Goal: Information Seeking & Learning: Learn about a topic

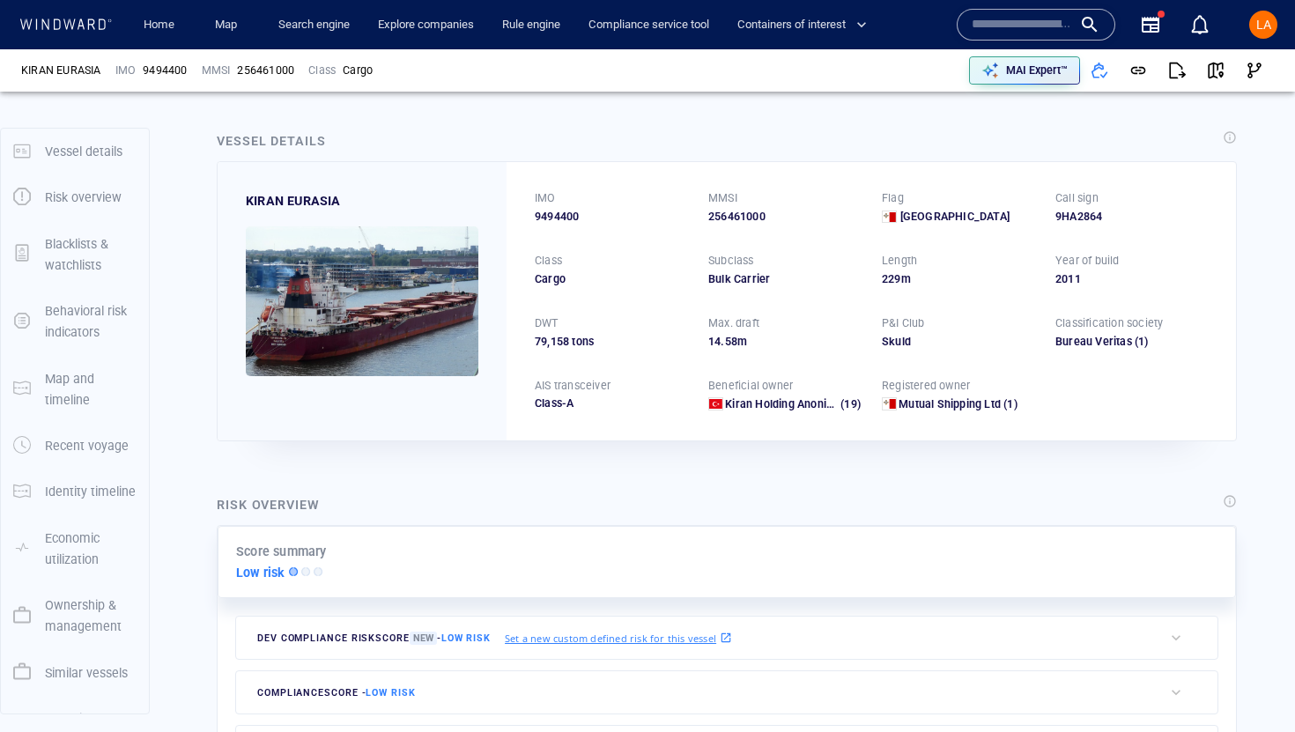
scroll to position [139, 0]
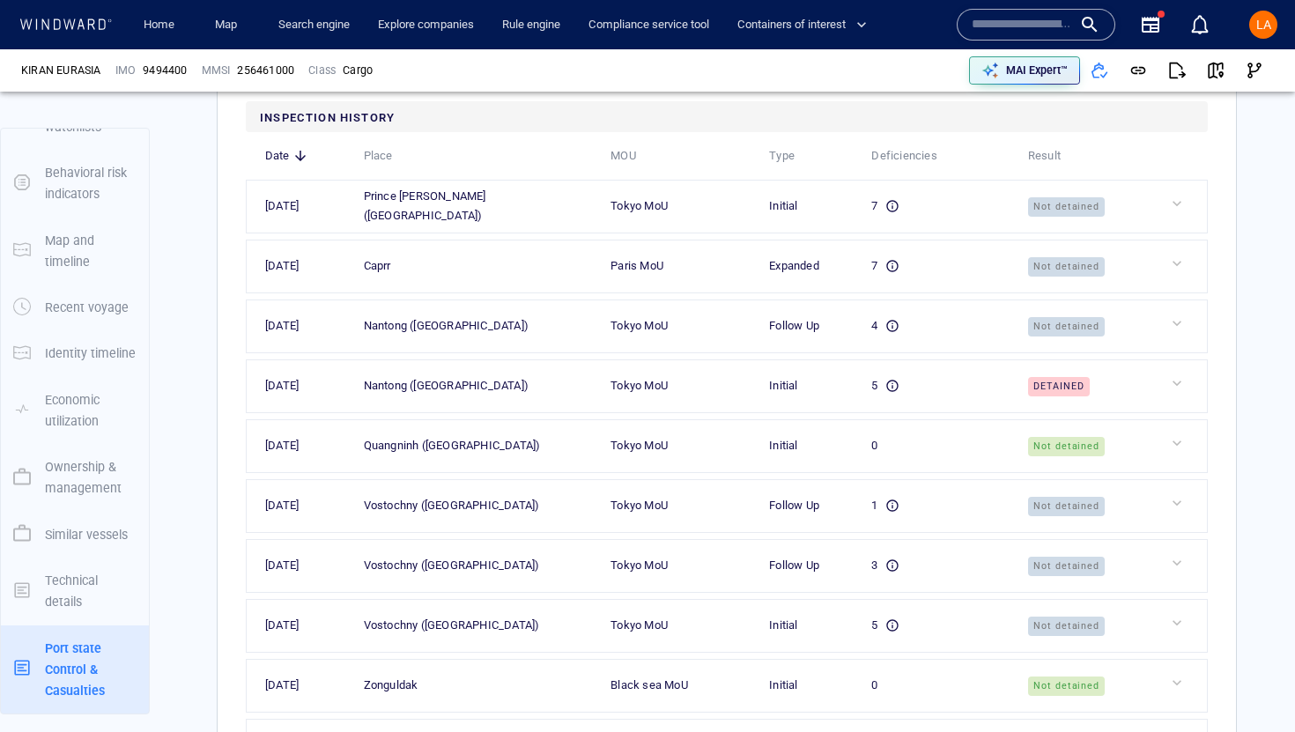
click at [1069, 18] on input "text" at bounding box center [1022, 24] width 100 height 26
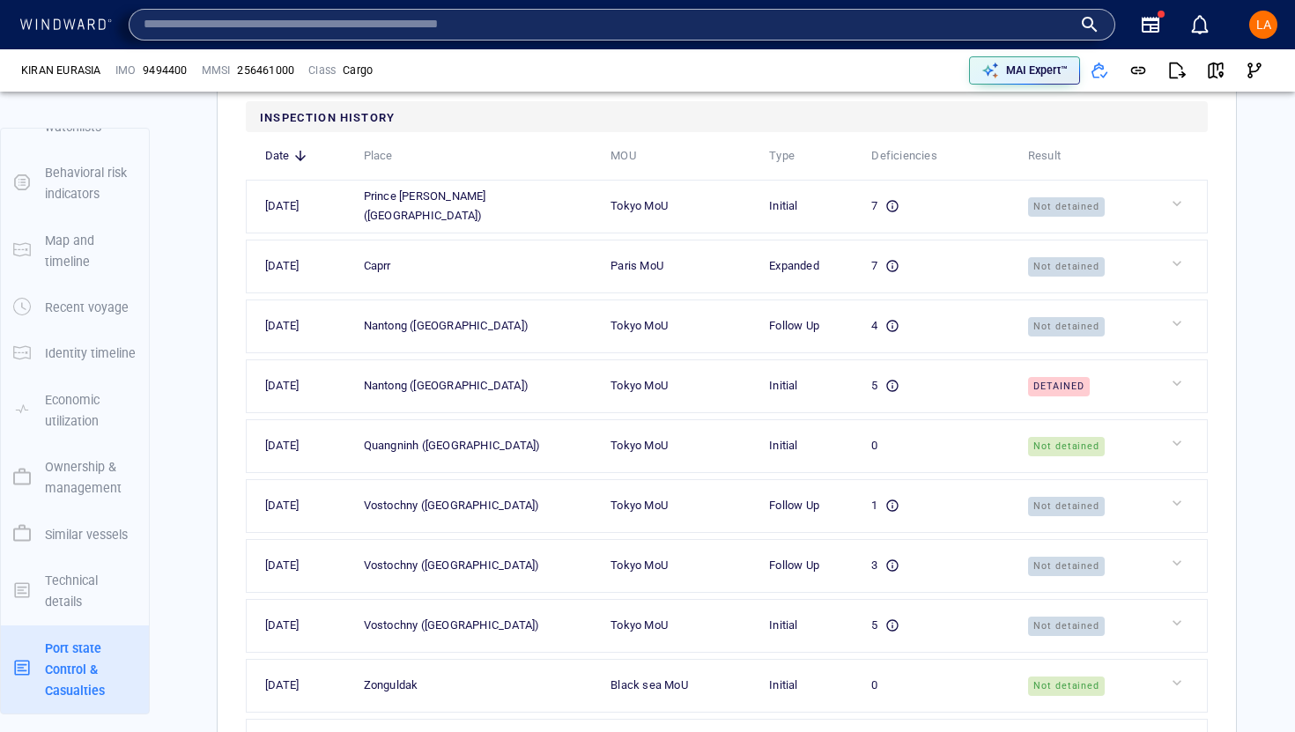
paste input "*******"
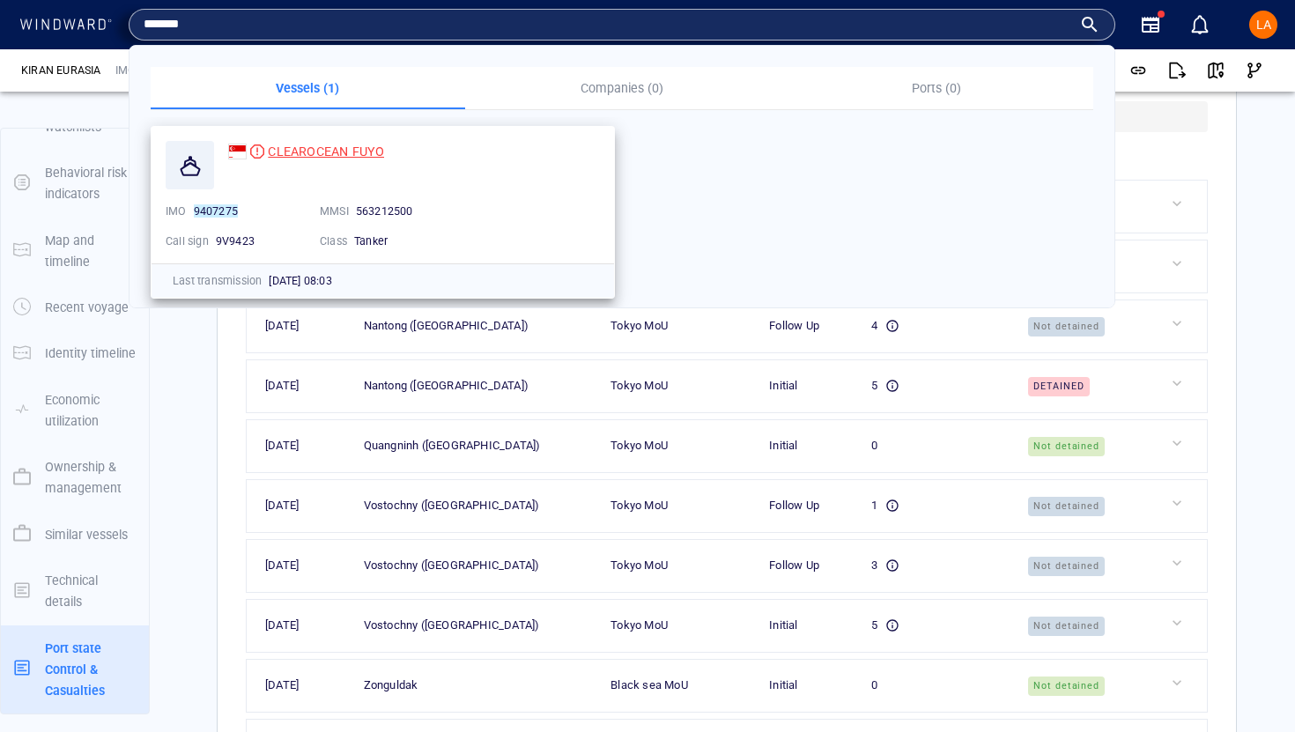
click at [269, 145] on span "CLEAROCEAN FUYO" at bounding box center [326, 151] width 116 height 14
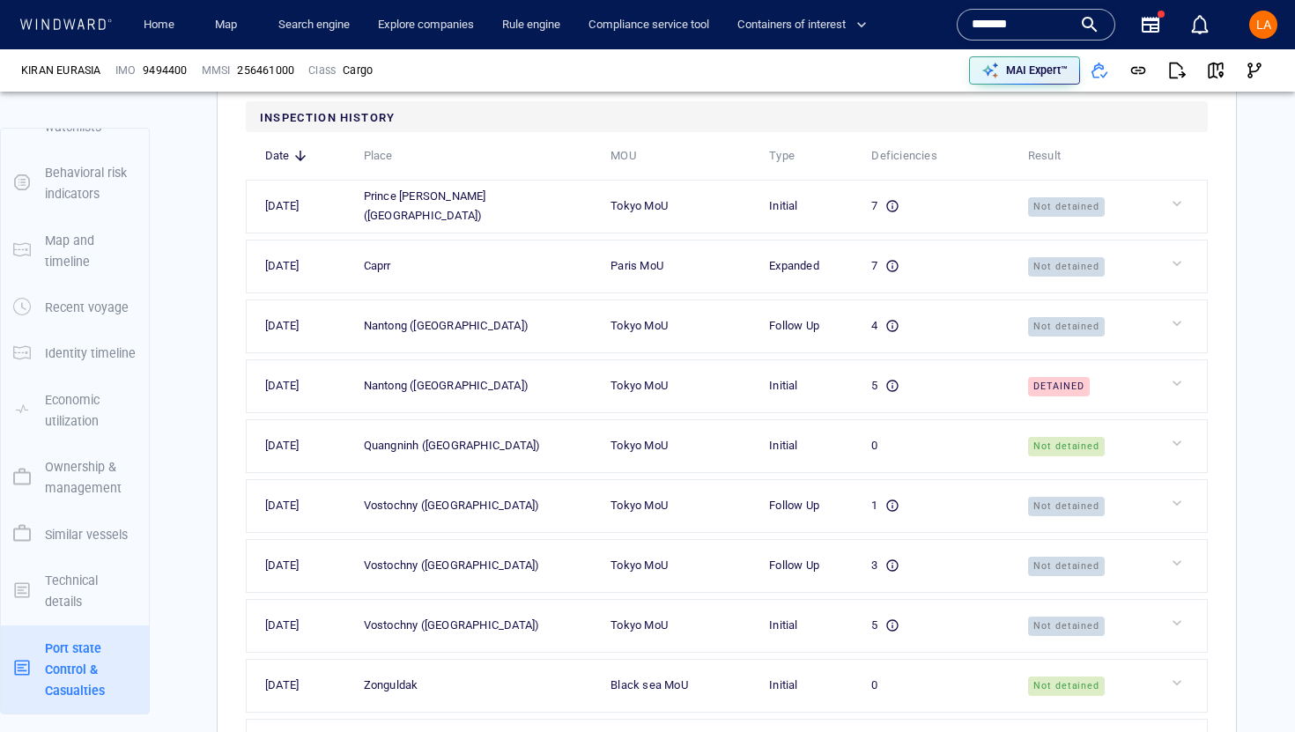
click at [998, 34] on input "*******" at bounding box center [1022, 24] width 100 height 26
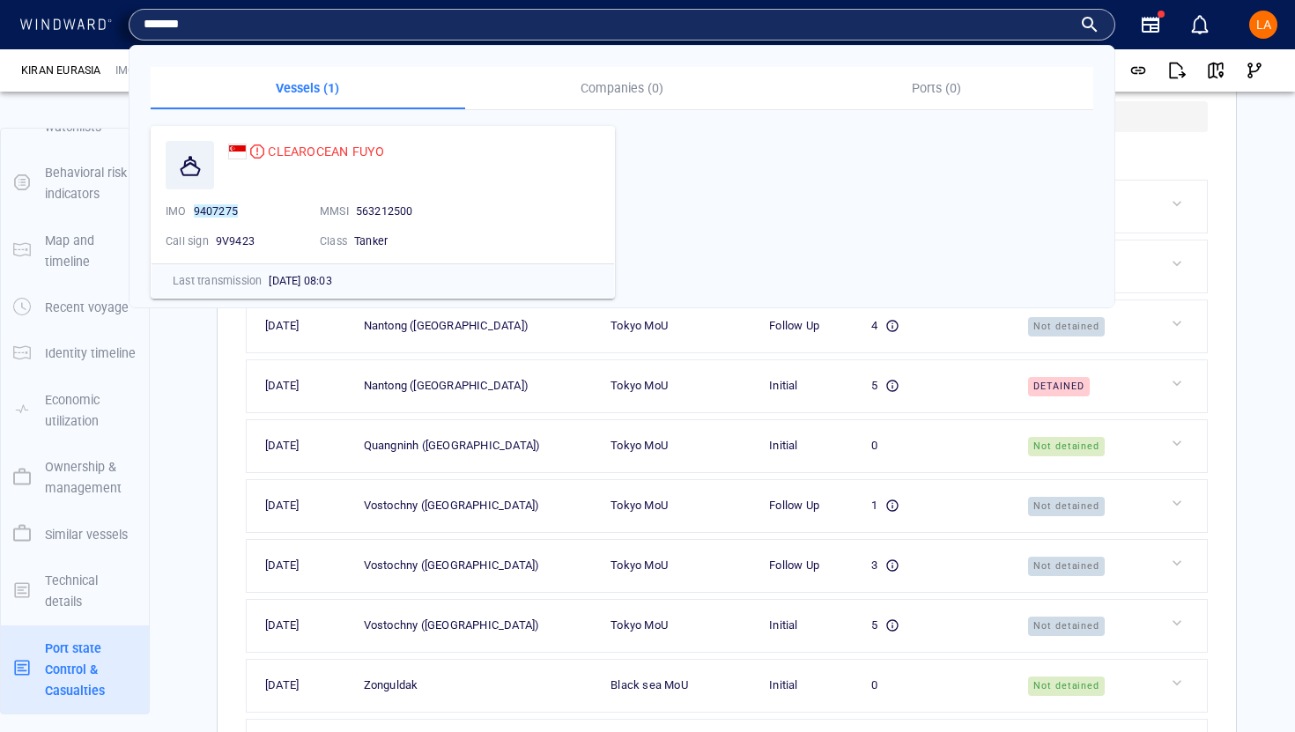
click at [998, 34] on input "*******" at bounding box center [608, 24] width 929 height 26
paste input "text"
type input "*******"
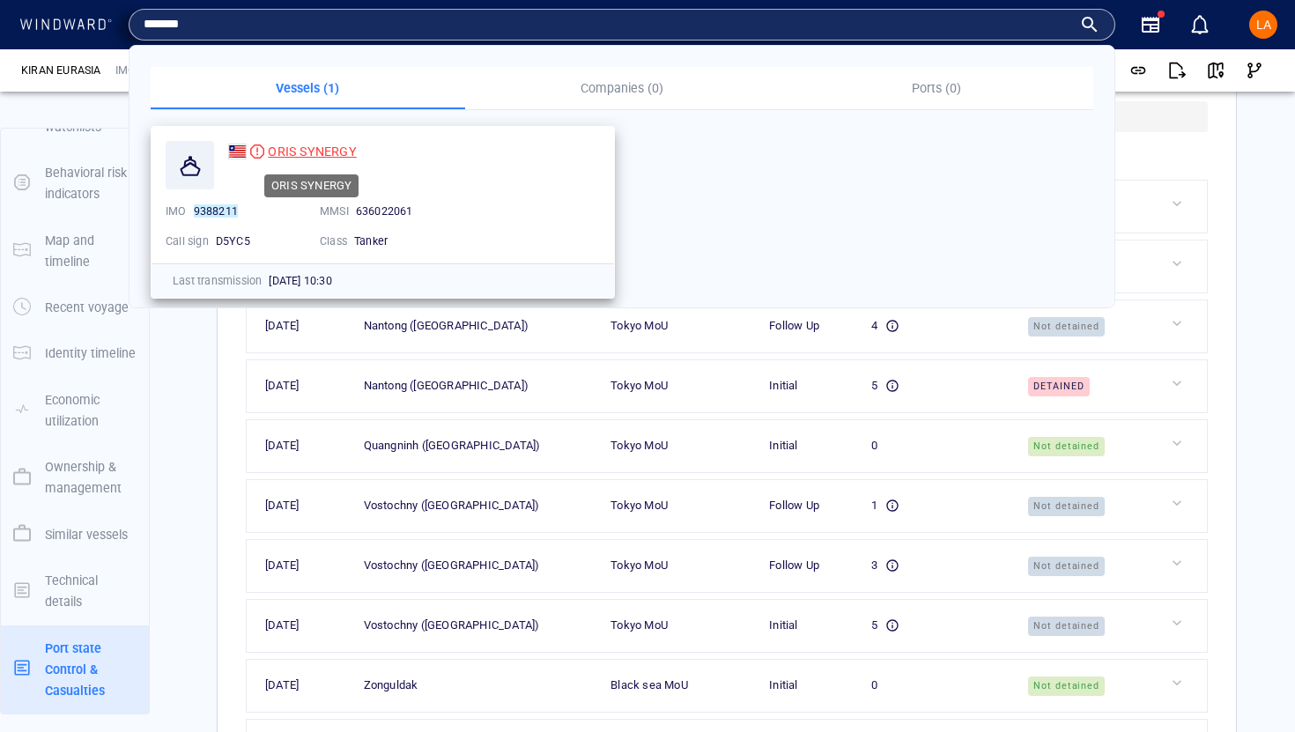
click at [330, 157] on span "ORIS SYNERGY" at bounding box center [312, 151] width 88 height 14
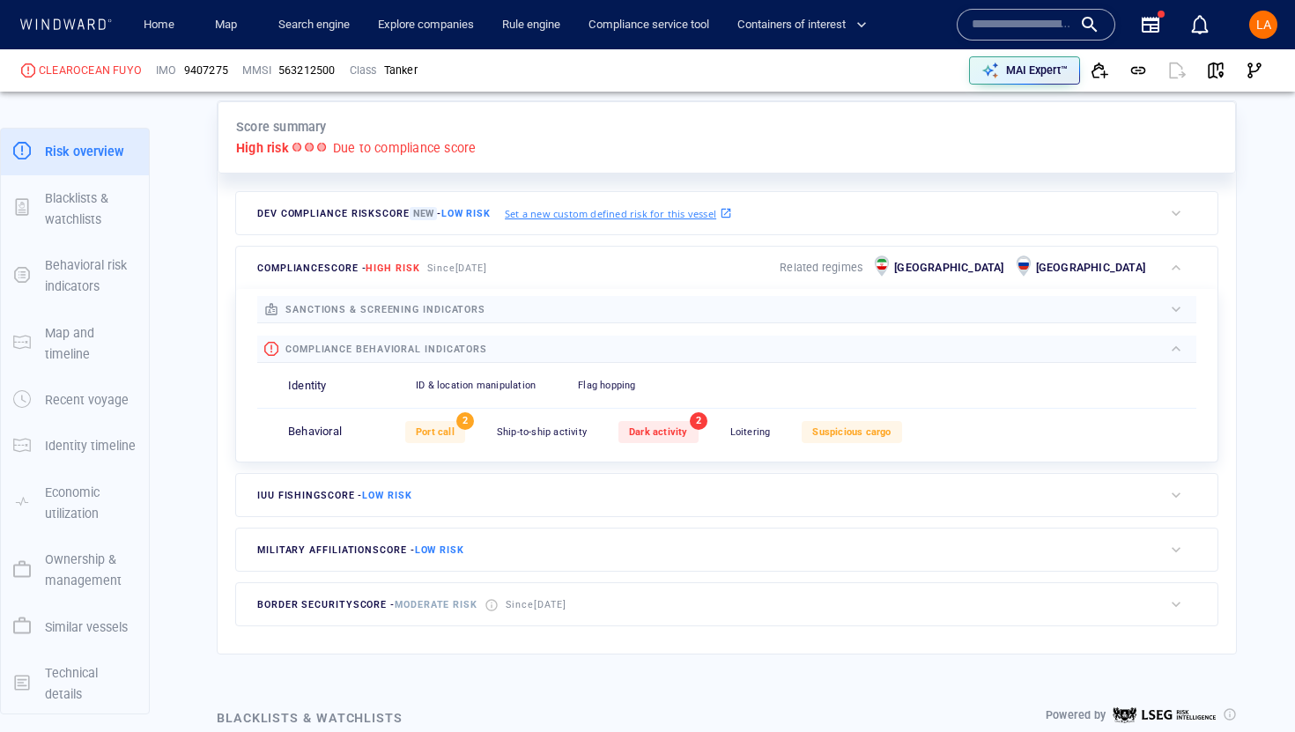
scroll to position [424, 0]
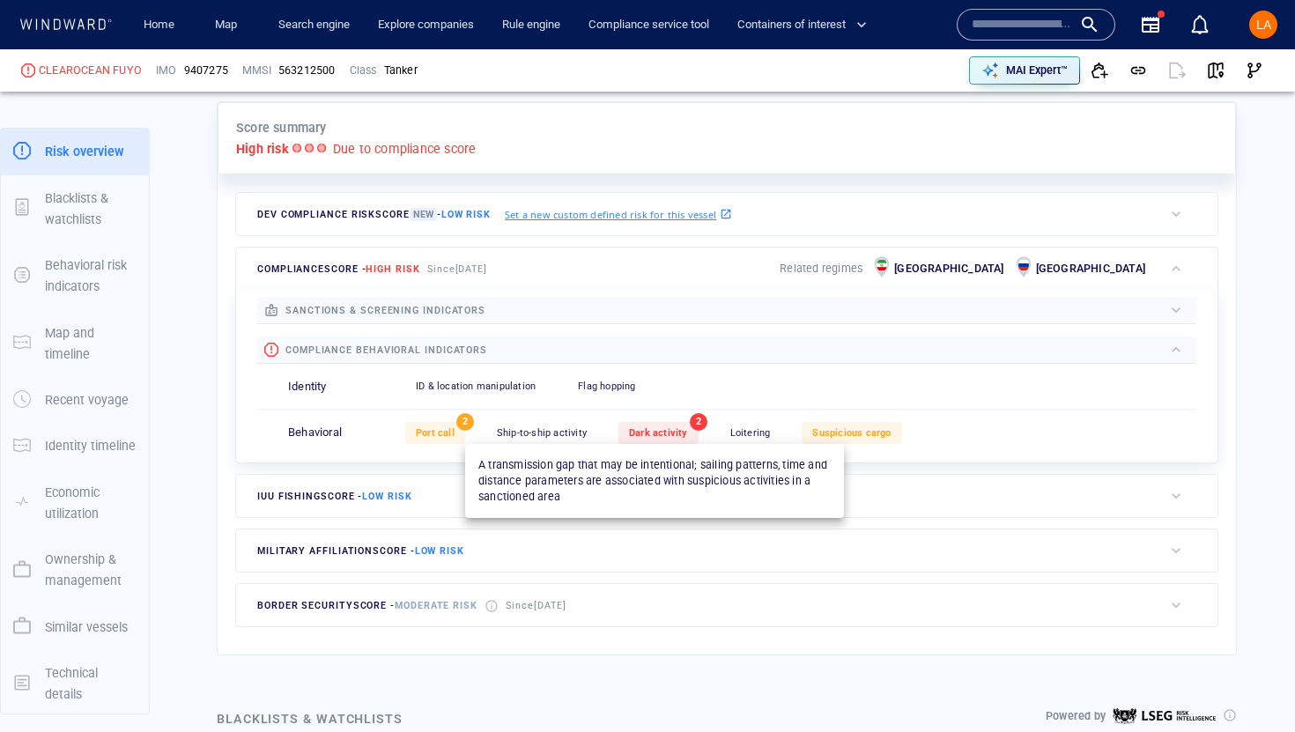
click at [665, 441] on div "Dark activity" at bounding box center [658, 433] width 80 height 22
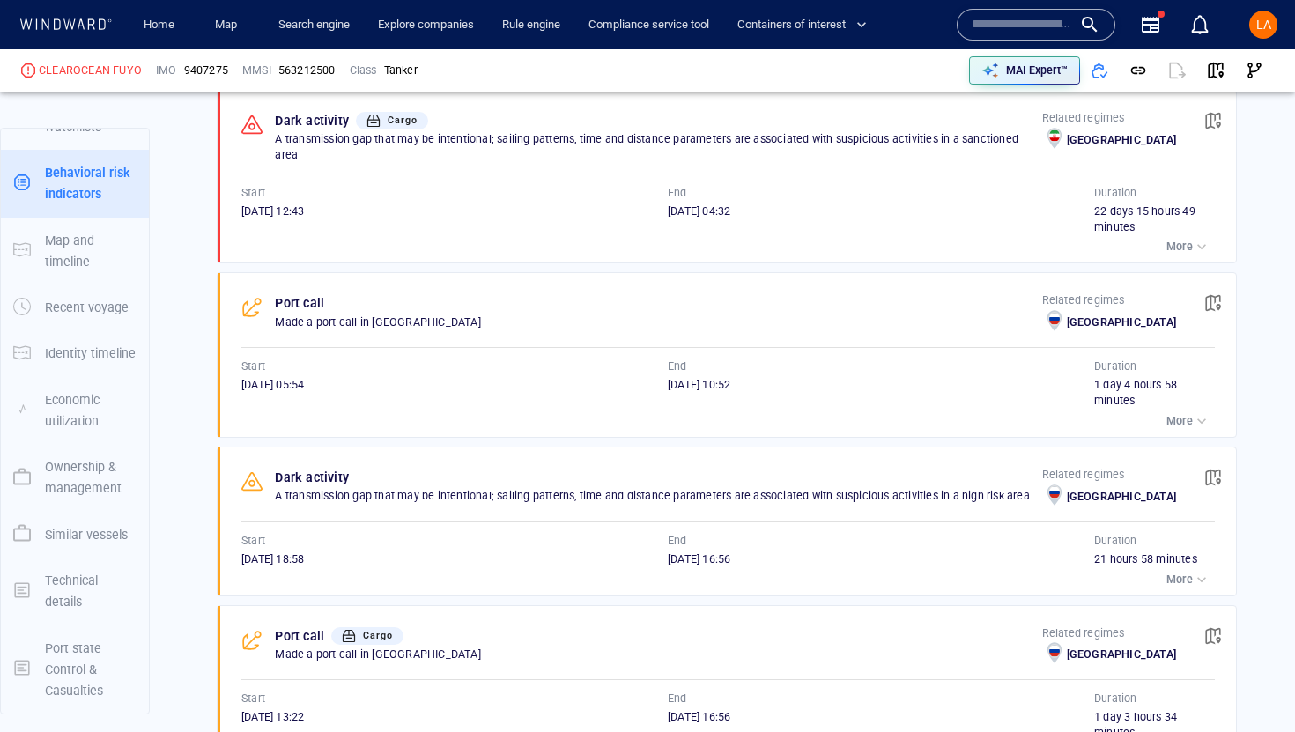
scroll to position [1223, 0]
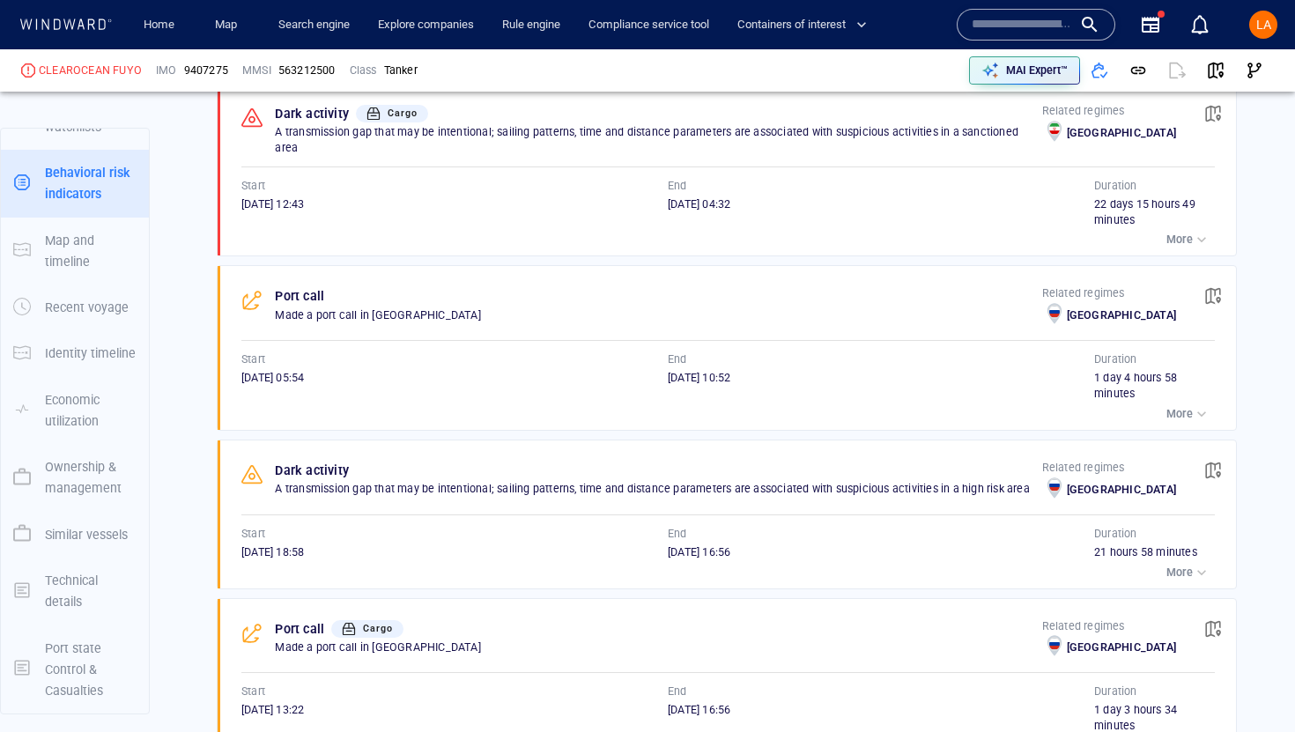
click at [1181, 232] on p "More" at bounding box center [1179, 240] width 26 height 16
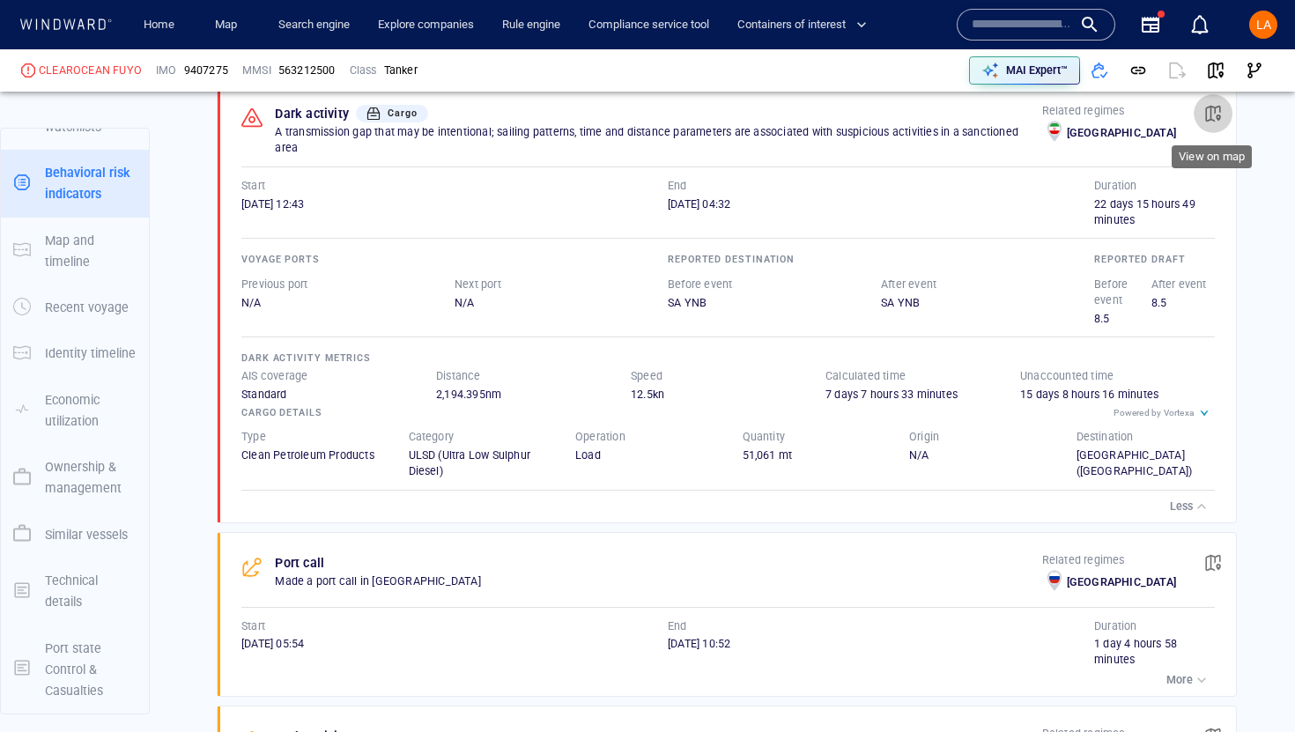
click at [1205, 114] on span "button" at bounding box center [1213, 114] width 18 height 18
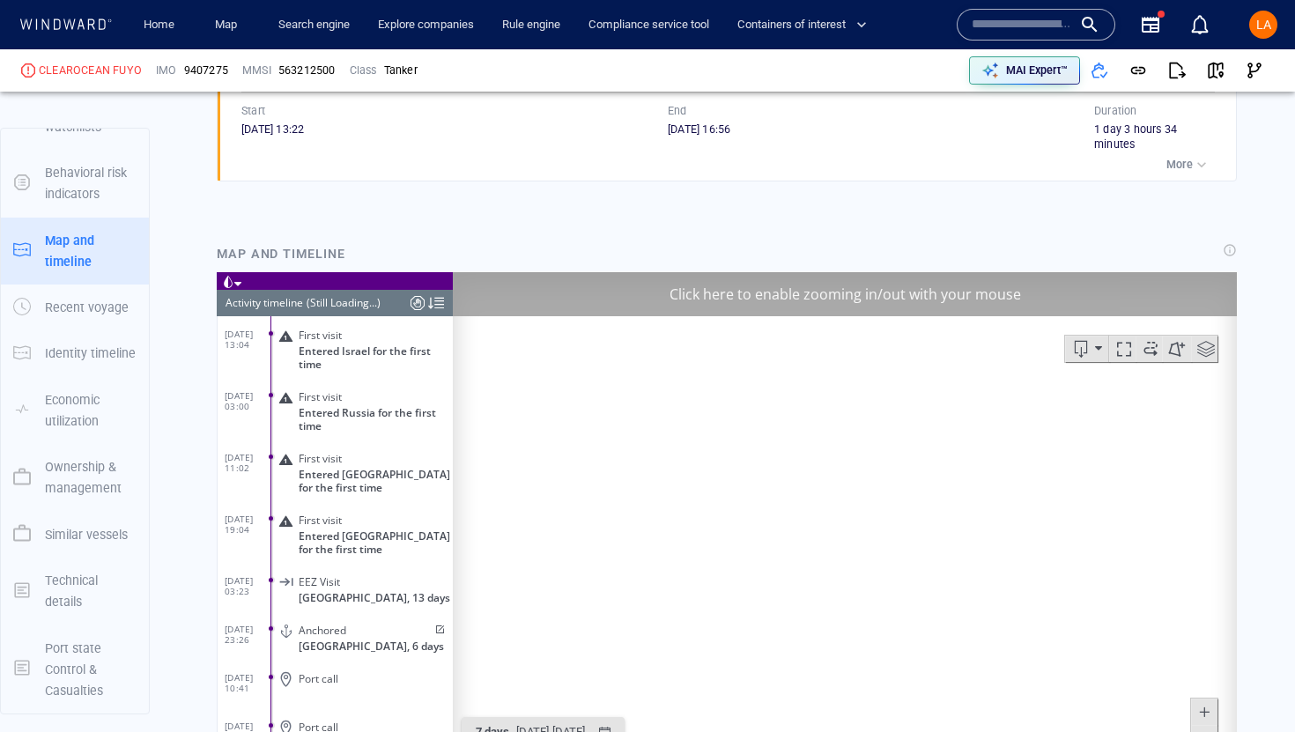
scroll to position [3053, 0]
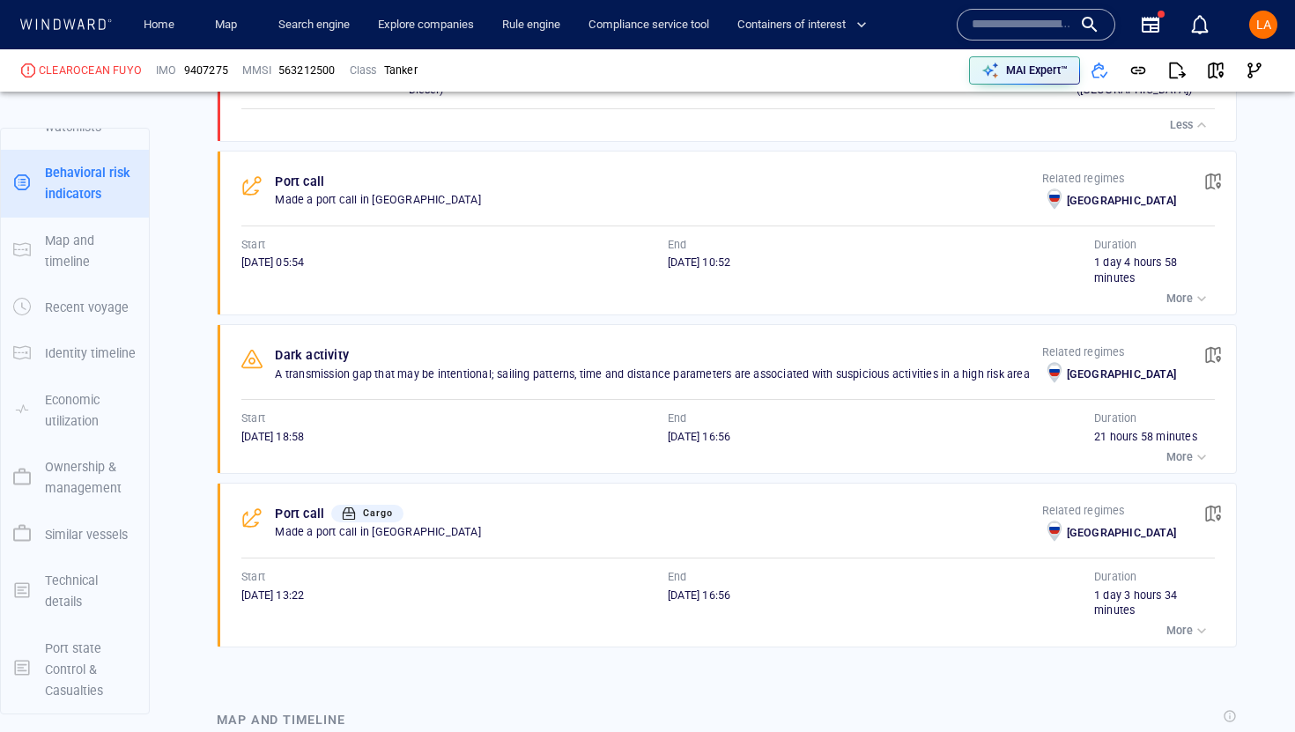
scroll to position [1602, 0]
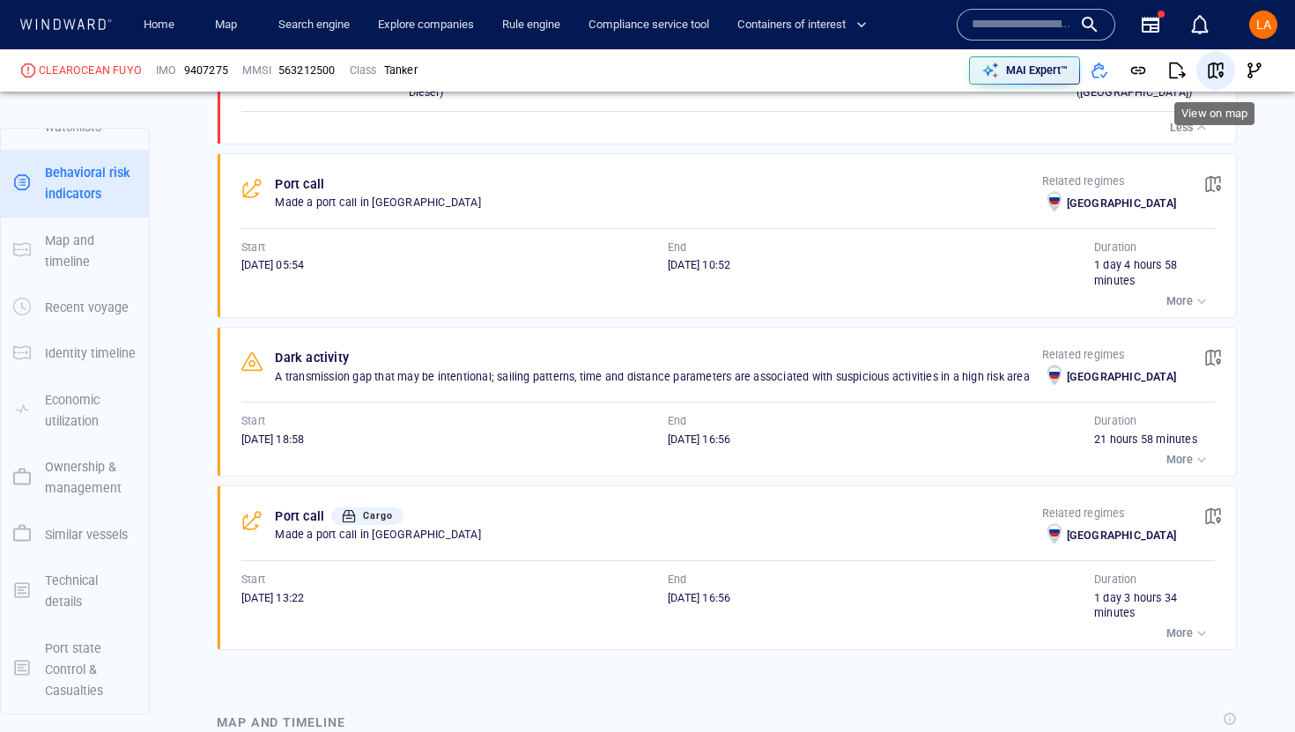
click at [1226, 71] on button "button" at bounding box center [1215, 70] width 39 height 39
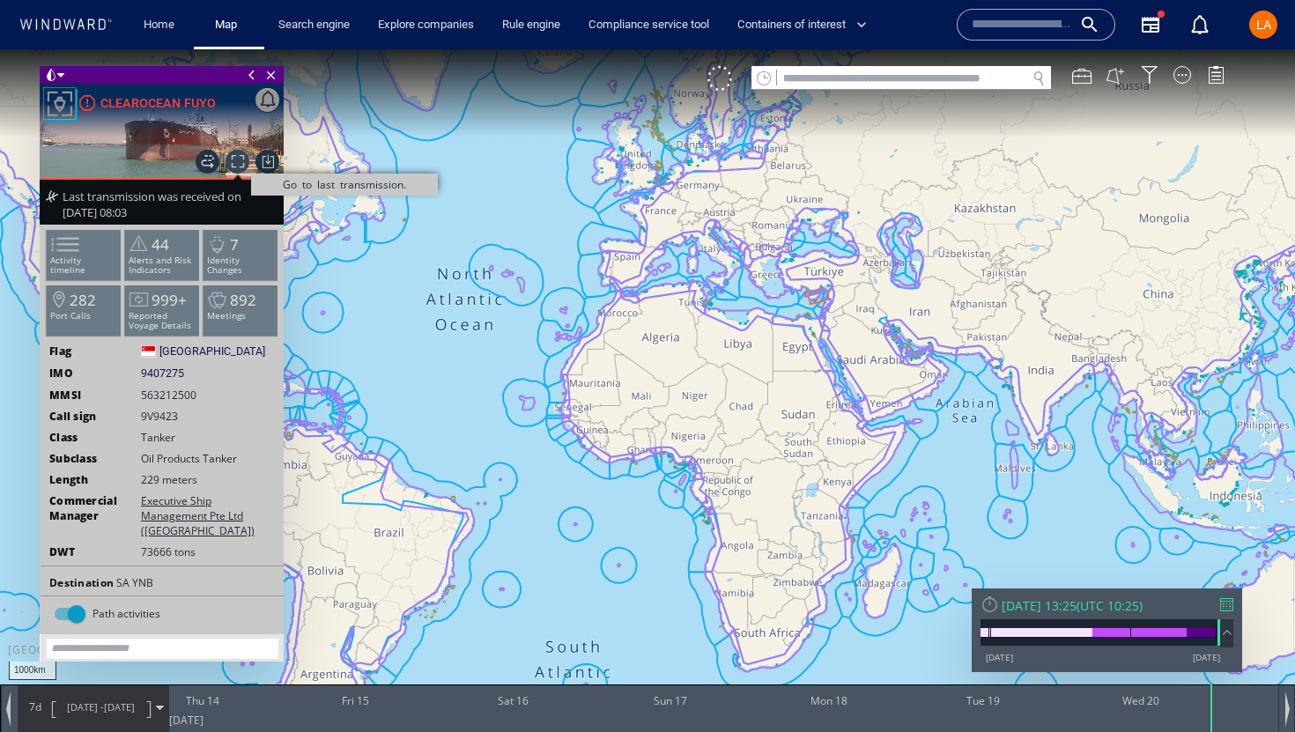
click at [237, 162] on span "Go to last transmission." at bounding box center [238, 162] width 24 height 24
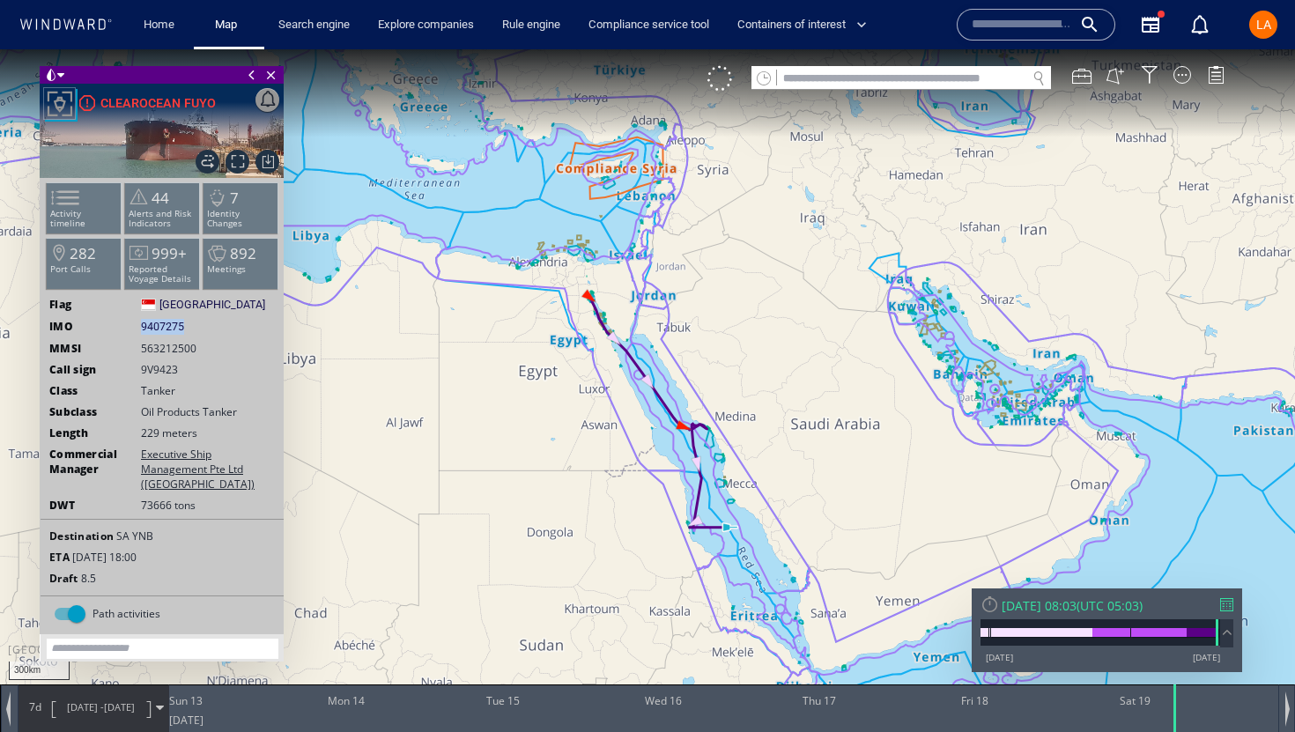
drag, startPoint x: 189, startPoint y: 327, endPoint x: 133, endPoint y: 330, distance: 56.4
click at [133, 330] on div "IMO 9407275 9407275" at bounding box center [162, 327] width 243 height 16
copy div "9407275"
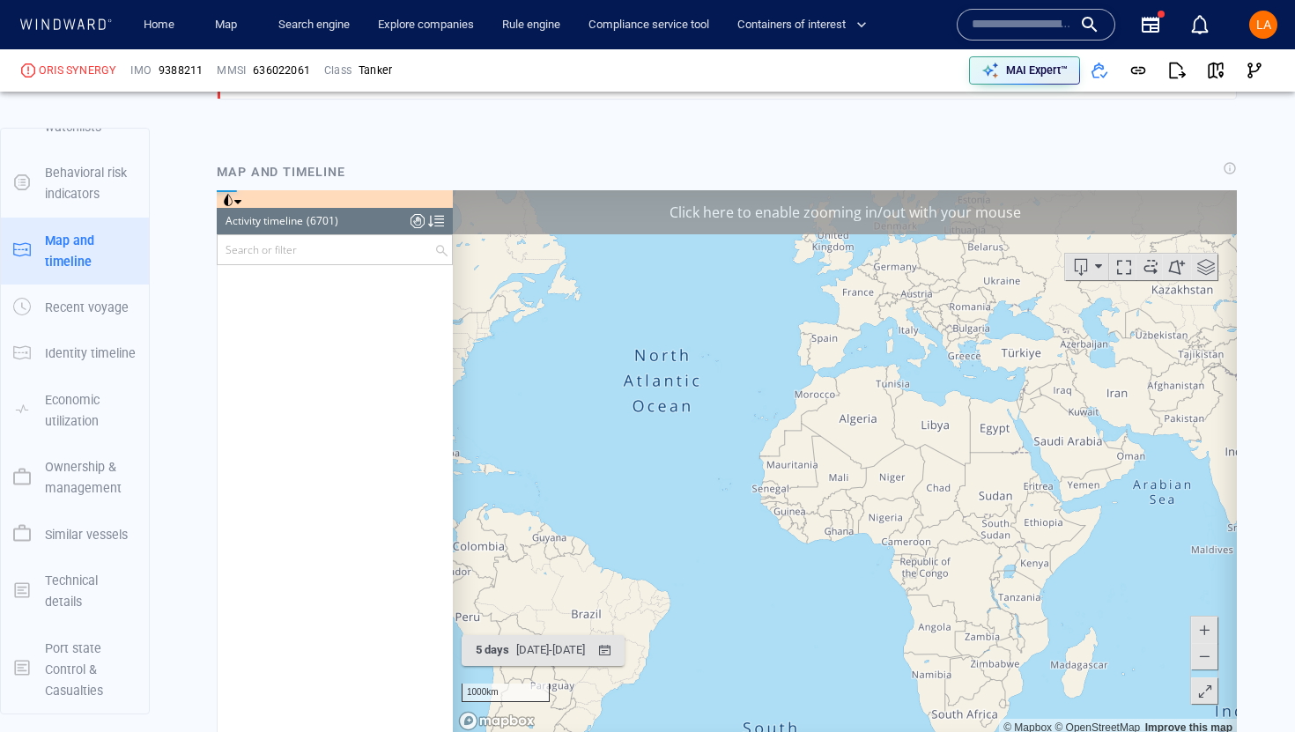
scroll to position [324240, 0]
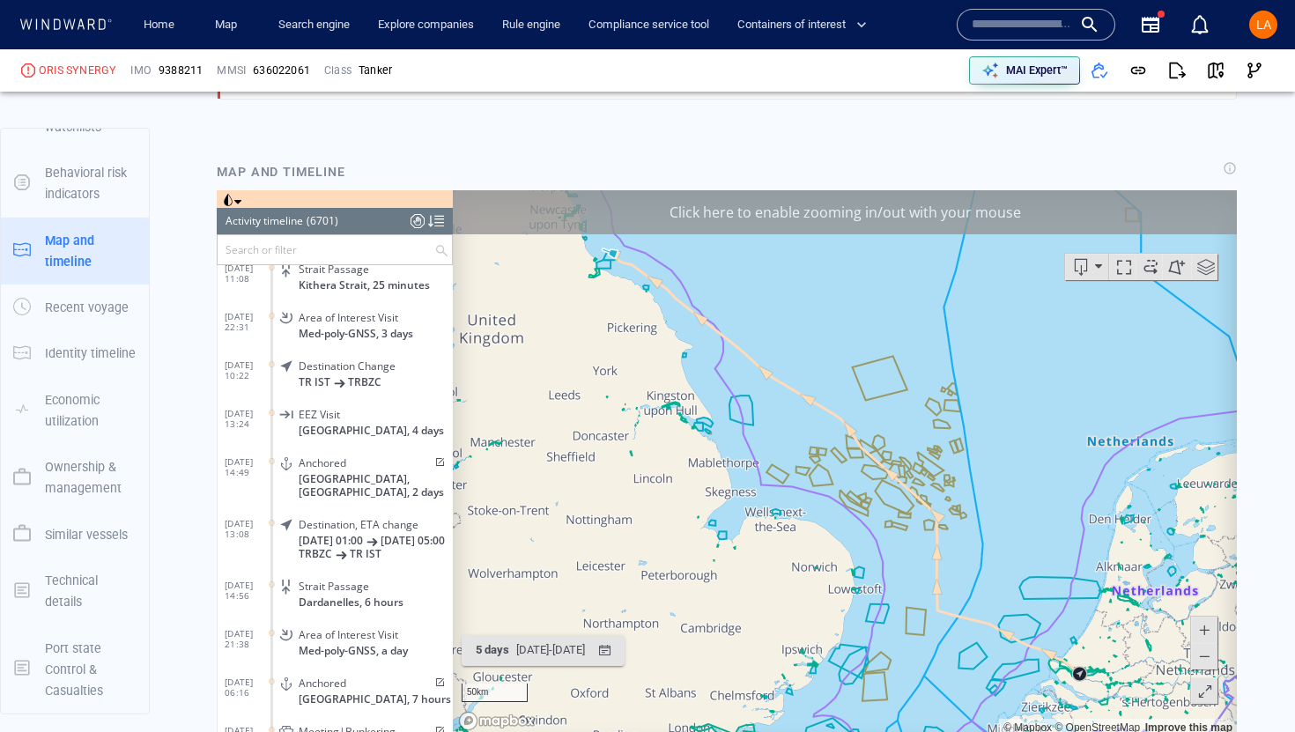
scroll to position [314833, 0]
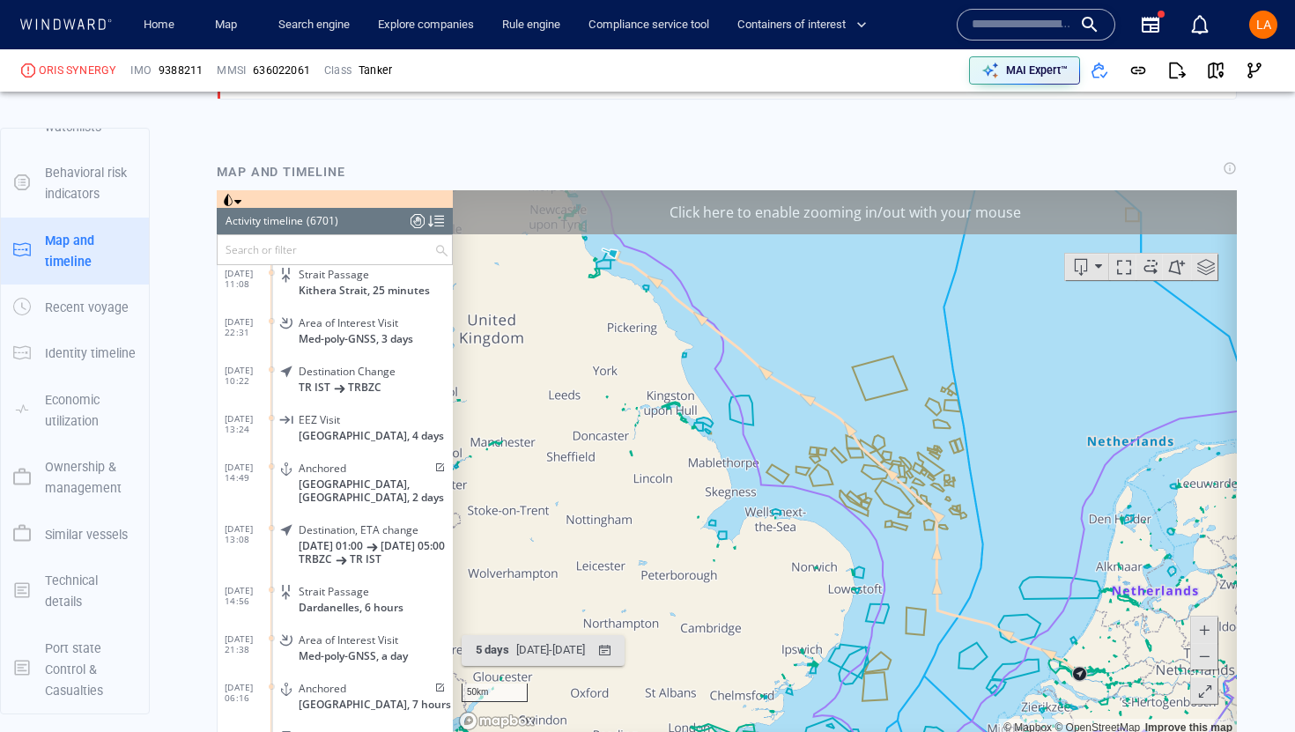
click at [305, 239] on input "text" at bounding box center [326, 248] width 217 height 29
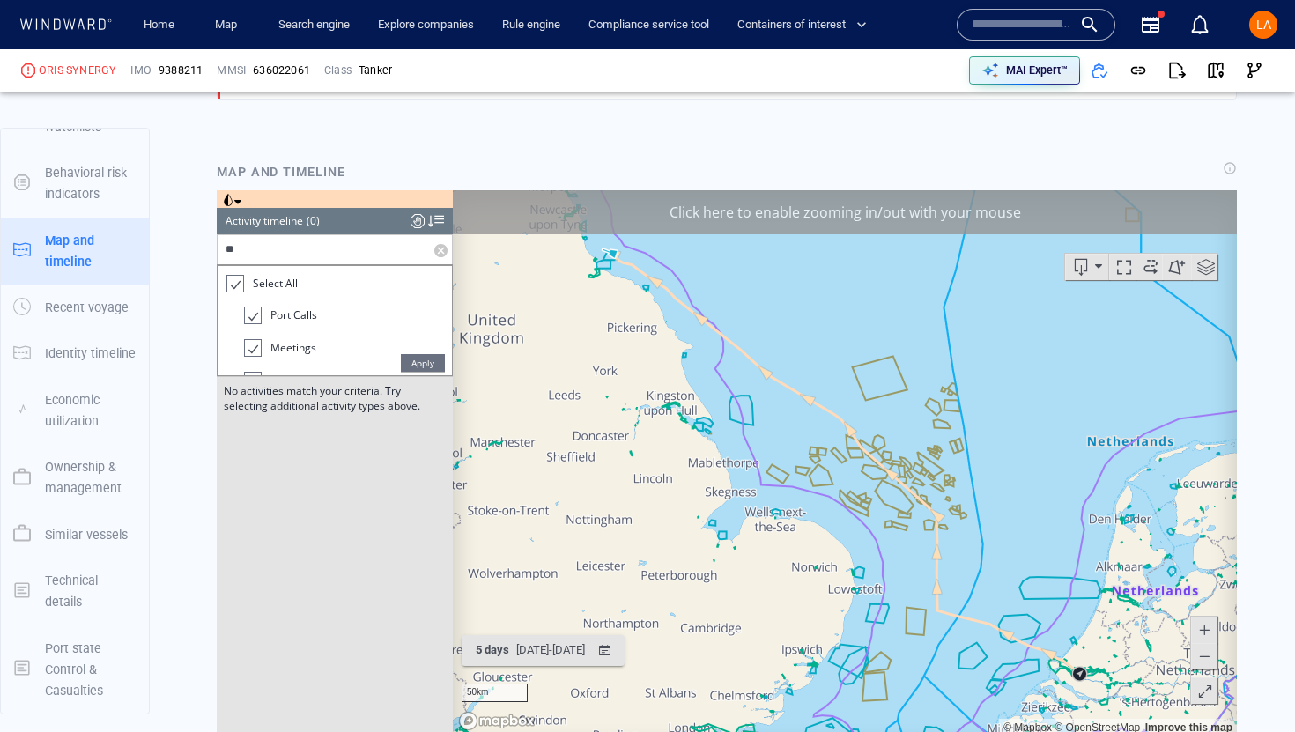
type input "*"
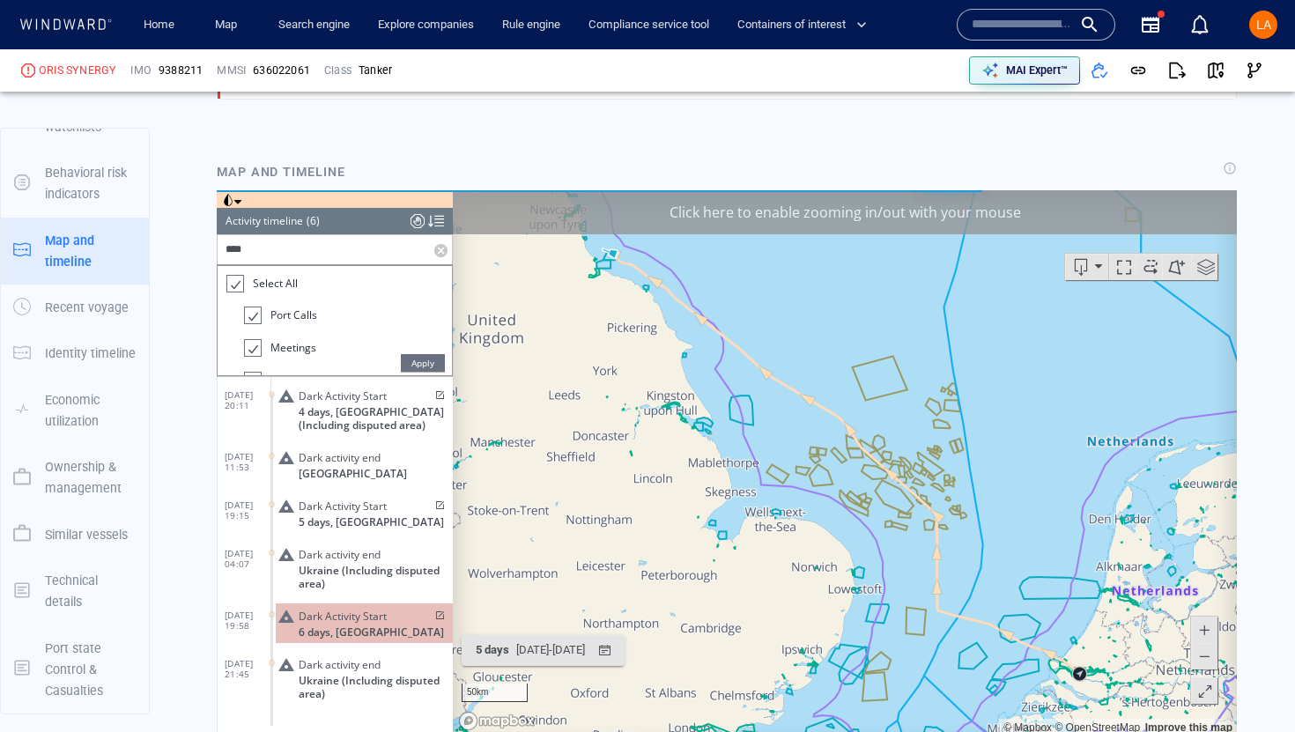
scroll to position [0, 0]
type input "****"
click at [434, 359] on span "Apply" at bounding box center [423, 362] width 44 height 18
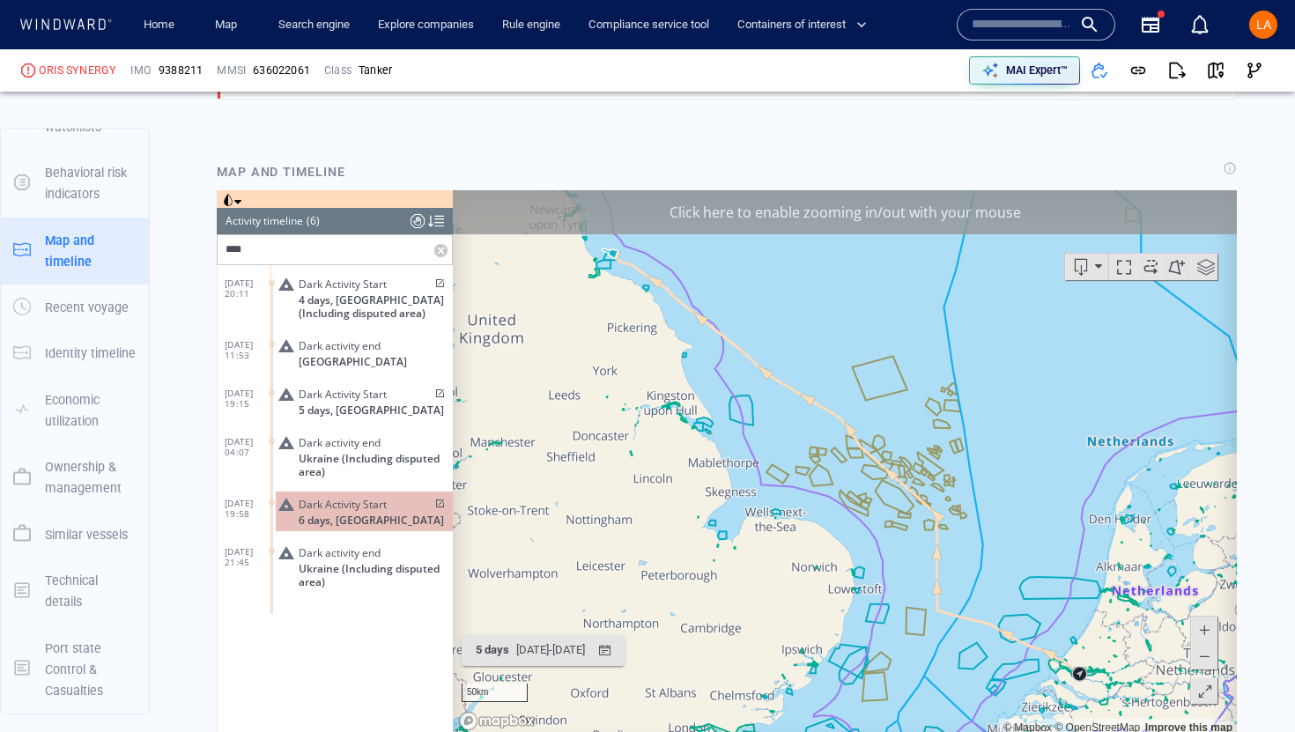
click at [439, 502] on span at bounding box center [438, 503] width 15 height 11
click at [443, 507] on span at bounding box center [438, 503] width 15 height 11
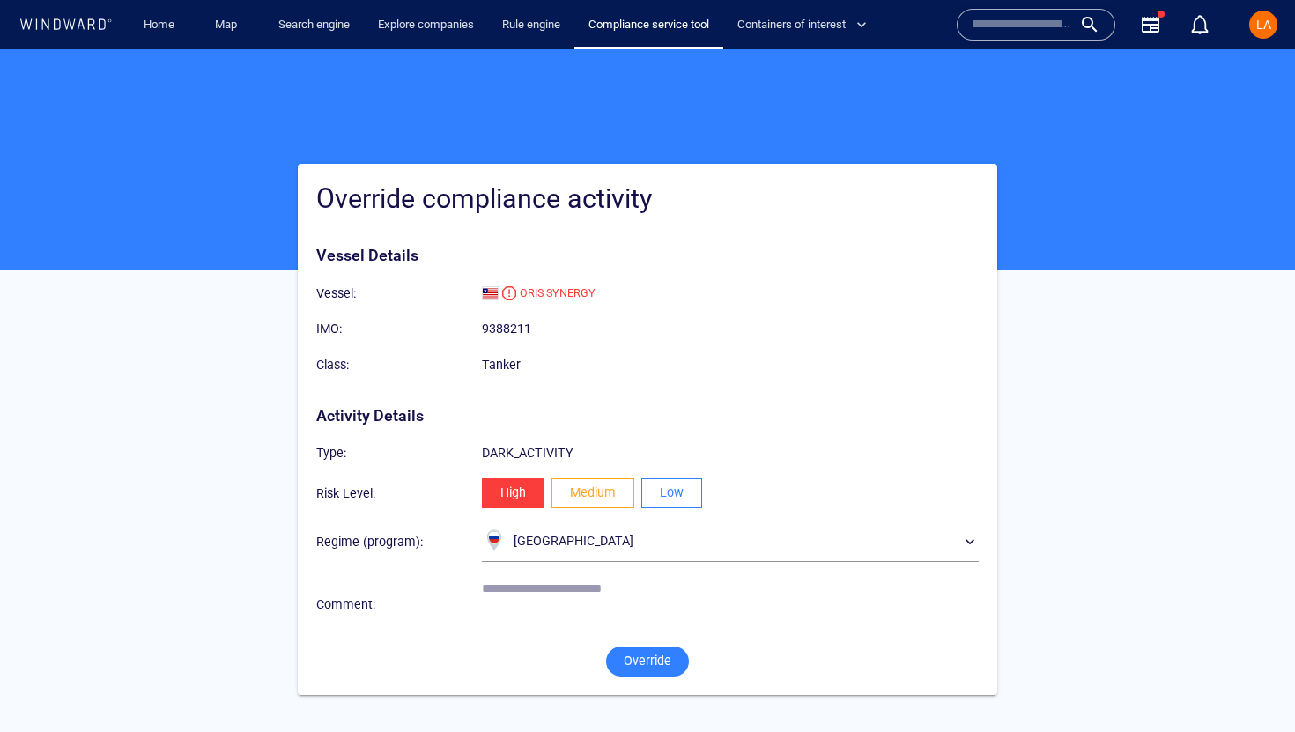
click at [664, 487] on span "Low" at bounding box center [672, 493] width 24 height 22
click at [633, 663] on span "Override" at bounding box center [648, 661] width 48 height 22
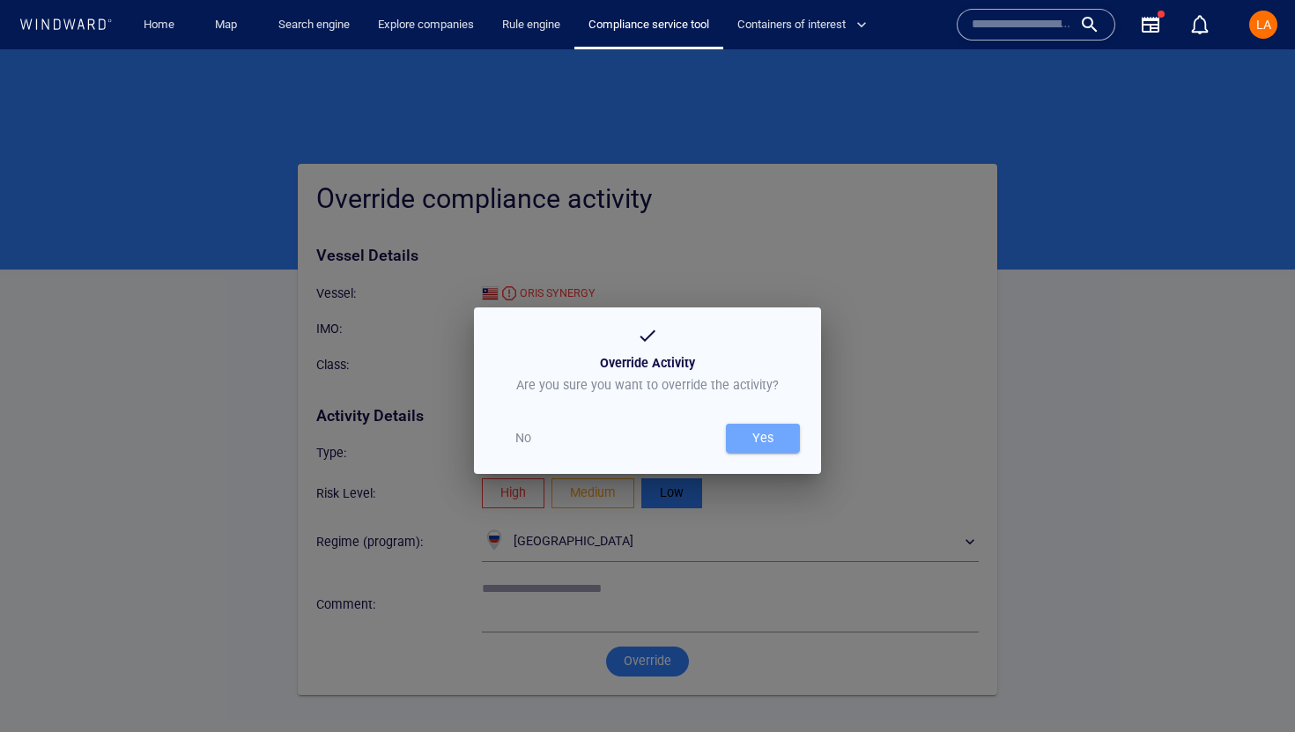
click at [787, 438] on span "Yes" at bounding box center [763, 438] width 56 height 22
